Goal: Browse casually: Explore the website without a specific task or goal

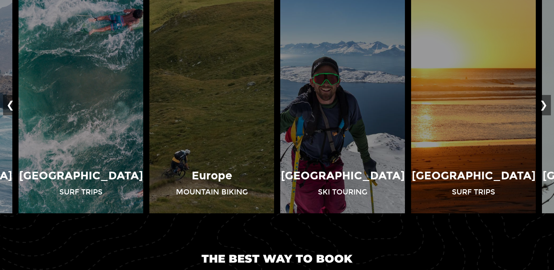
scroll to position [439, 0]
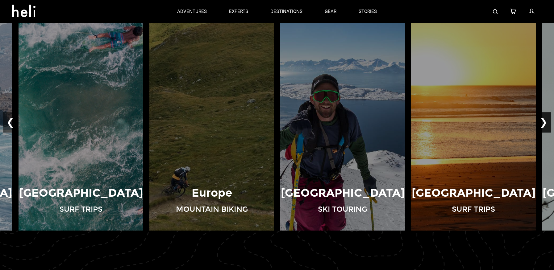
click at [545, 121] on button "❯" at bounding box center [544, 122] width 15 height 20
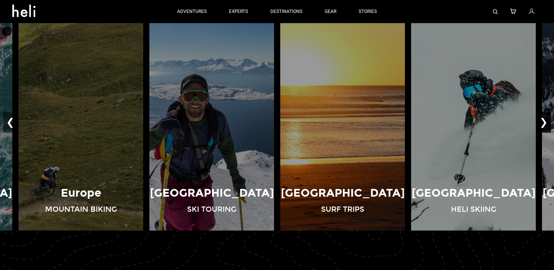
click at [545, 121] on button "❯" at bounding box center [544, 122] width 15 height 20
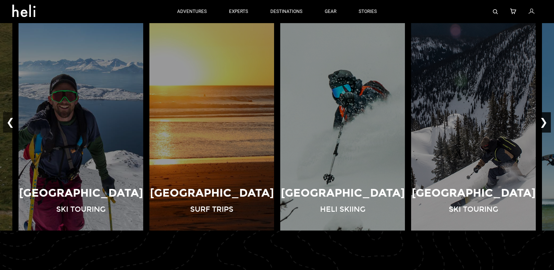
click at [545, 121] on button "❯" at bounding box center [544, 122] width 15 height 20
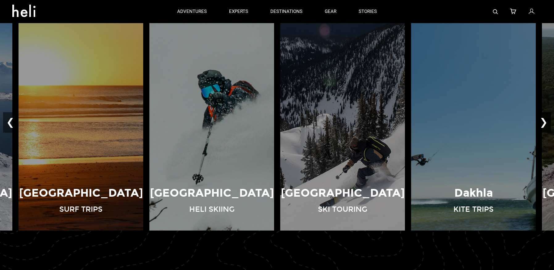
click at [545, 121] on button "❯" at bounding box center [544, 122] width 15 height 20
click at [545, 120] on button "❯" at bounding box center [544, 122] width 15 height 20
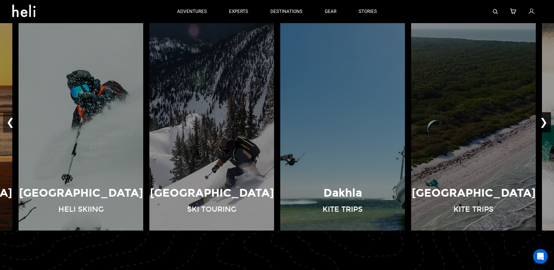
click at [544, 120] on button "❯" at bounding box center [544, 122] width 15 height 20
click at [544, 119] on button "❯" at bounding box center [544, 122] width 15 height 20
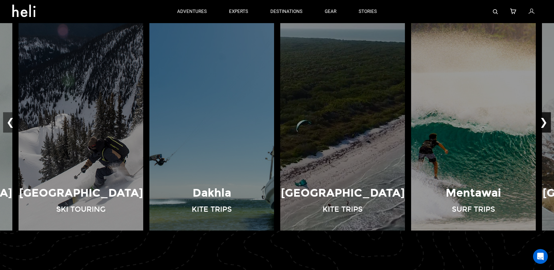
click at [544, 119] on button "❯" at bounding box center [544, 122] width 15 height 20
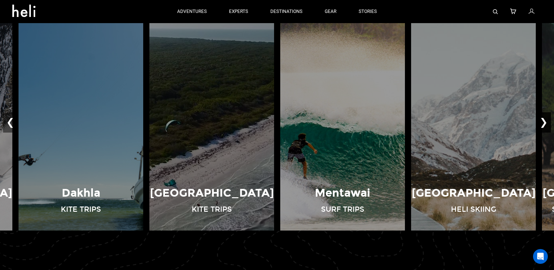
click at [544, 119] on button "❯" at bounding box center [544, 122] width 15 height 20
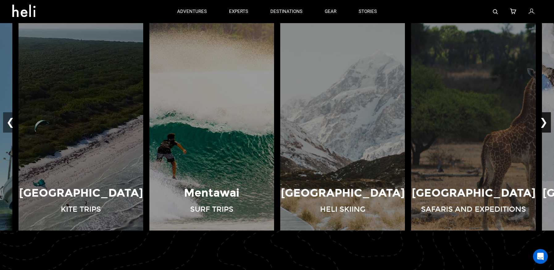
click at [544, 119] on button "❯" at bounding box center [544, 122] width 15 height 20
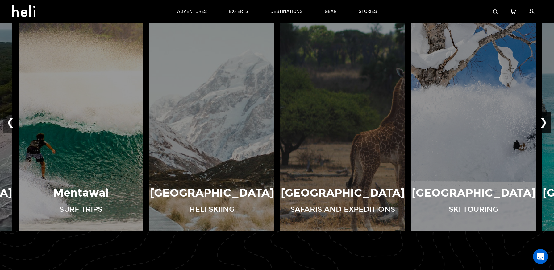
click at [544, 119] on button "❯" at bounding box center [544, 122] width 15 height 20
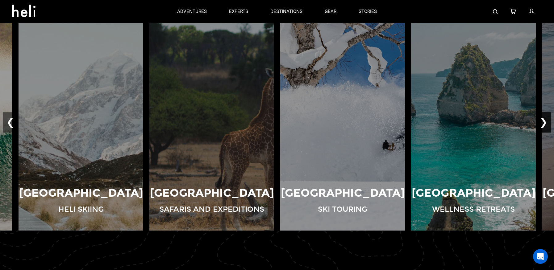
click at [544, 119] on button "❯" at bounding box center [544, 122] width 15 height 20
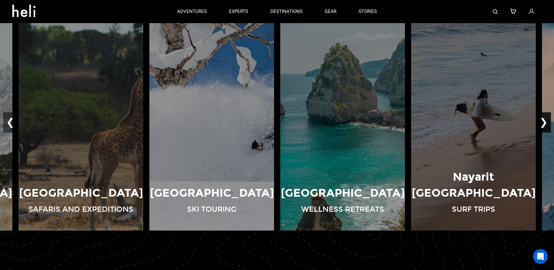
click at [544, 119] on button "❯" at bounding box center [544, 122] width 15 height 20
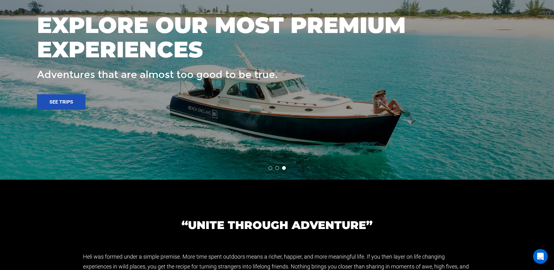
scroll to position [994, 0]
